Goal: Find specific page/section: Find specific page/section

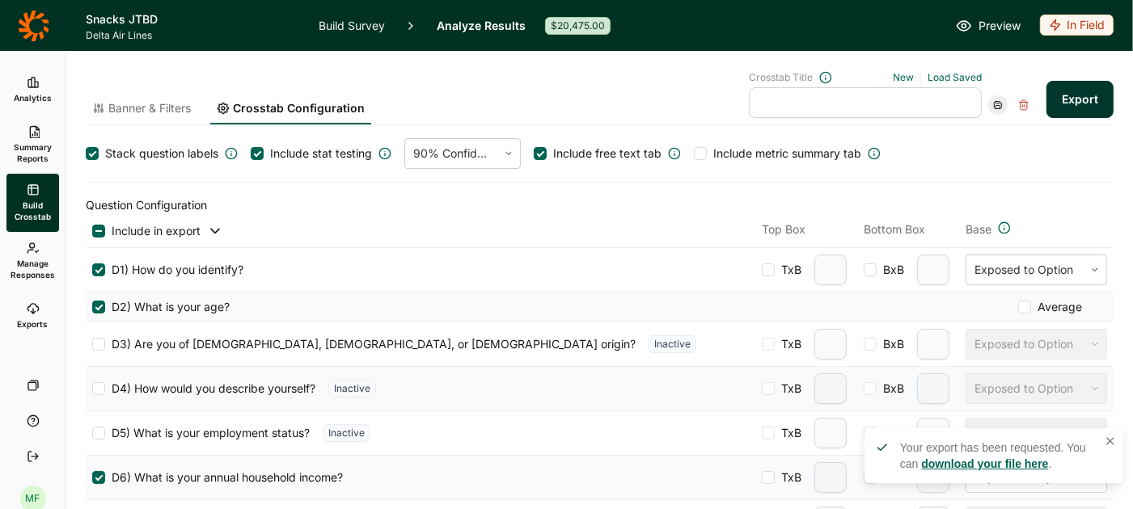
click at [41, 80] on link "Analytics" at bounding box center [32, 90] width 53 height 52
